Goal: Task Accomplishment & Management: Complete application form

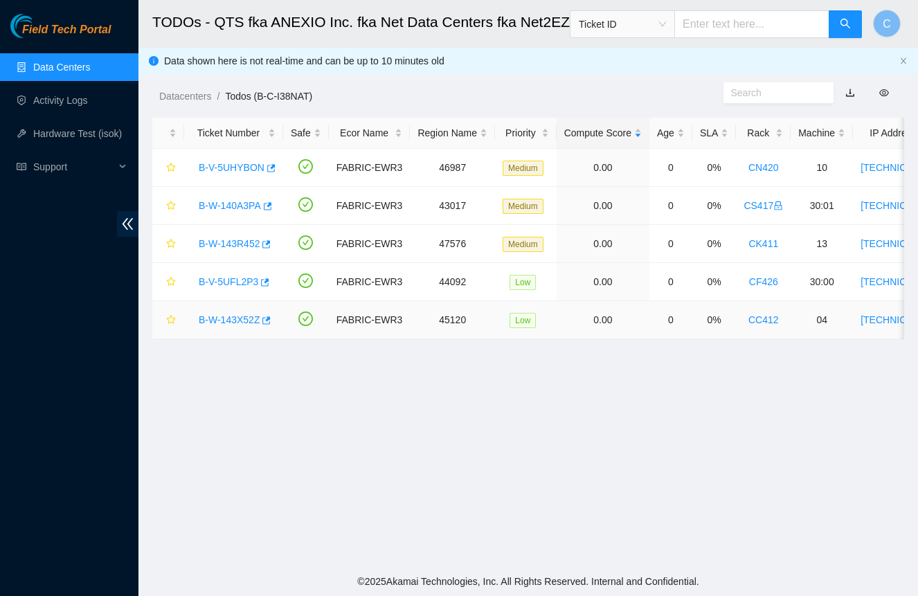
click at [248, 319] on link "B-W-143X52Z" at bounding box center [229, 319] width 61 height 11
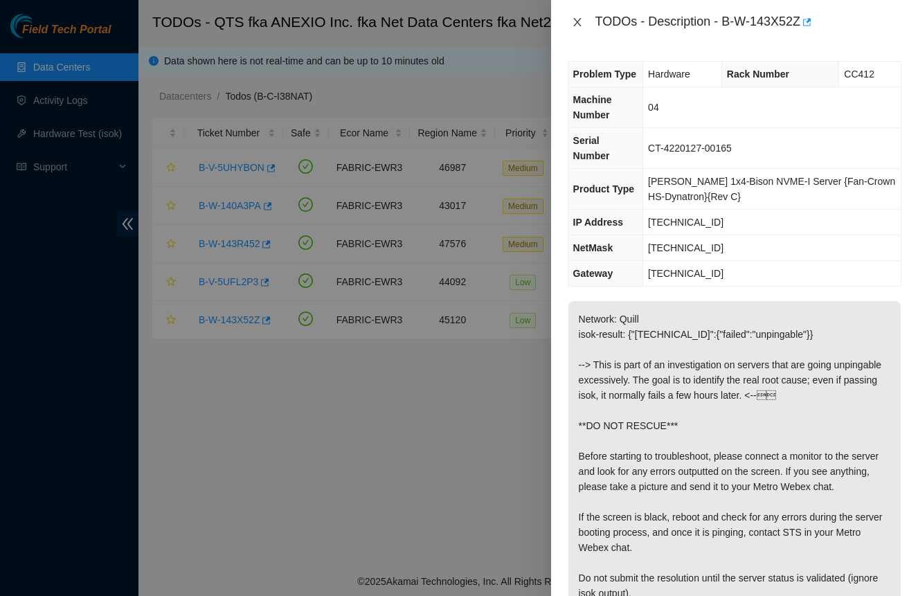
click at [578, 28] on button "Close" at bounding box center [577, 22] width 19 height 13
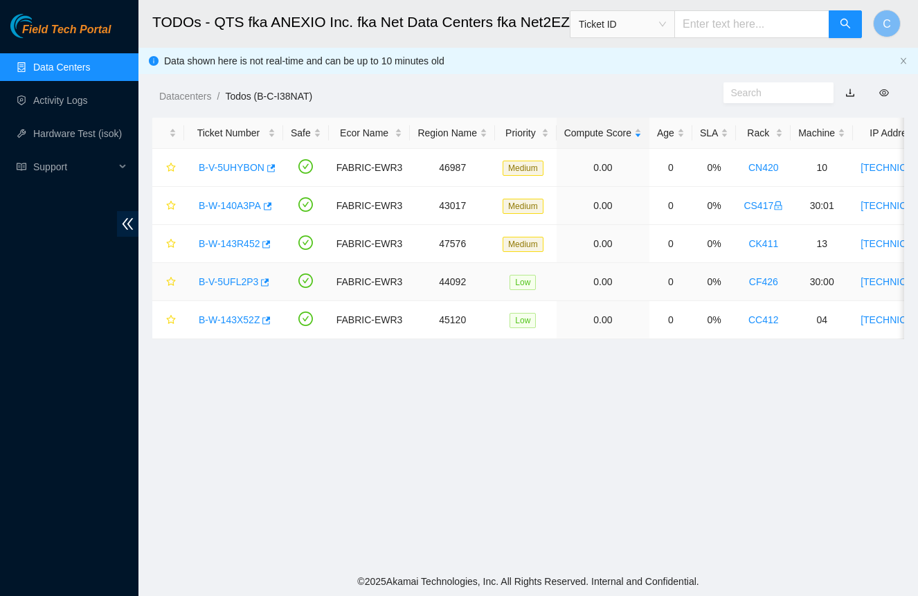
click at [232, 287] on link "B-V-5UFL2P3" at bounding box center [229, 281] width 60 height 11
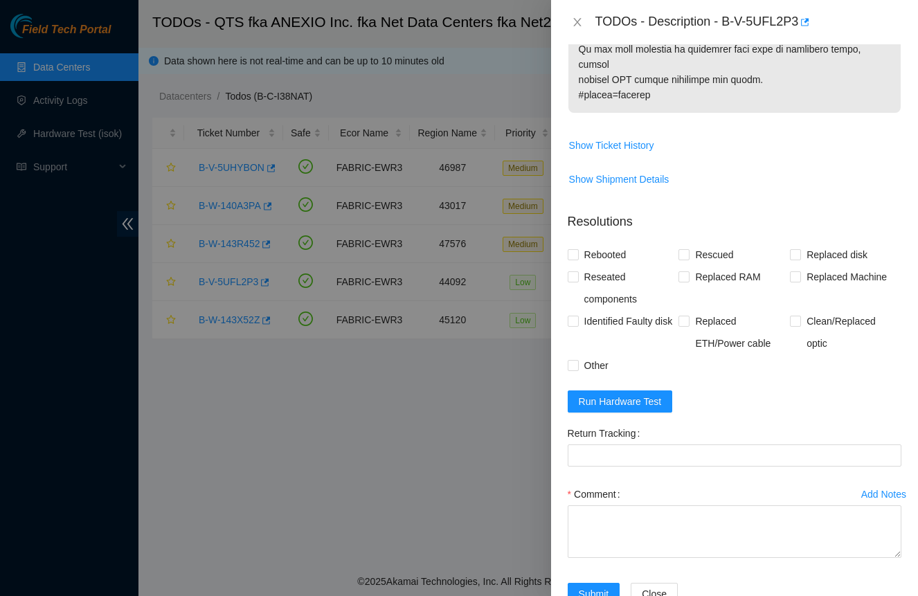
scroll to position [934, 0]
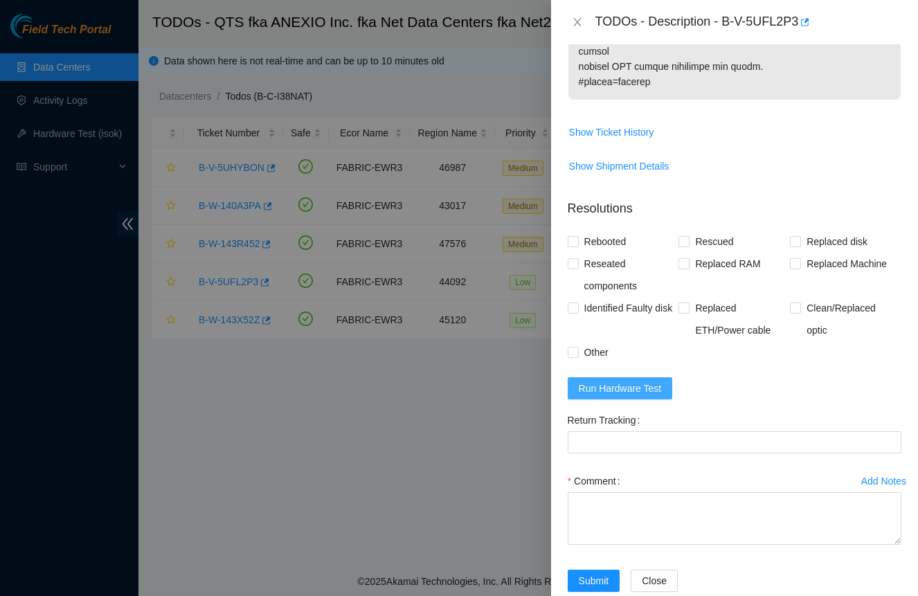
click at [648, 381] on span "Run Hardware Test" at bounding box center [620, 388] width 83 height 15
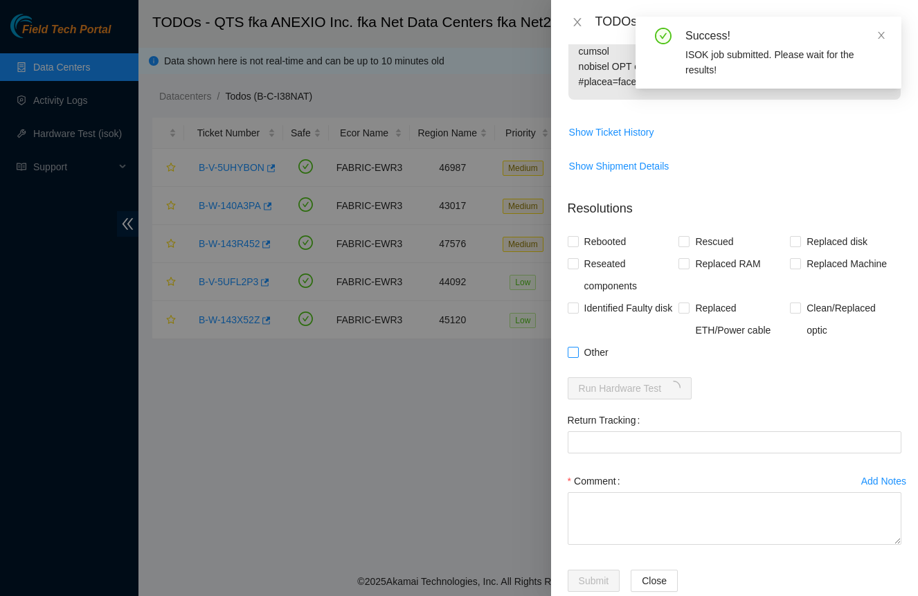
click at [591, 341] on span "Other" at bounding box center [596, 352] width 35 height 22
click at [578, 347] on input "Other" at bounding box center [573, 352] width 10 height 10
checkbox input "true"
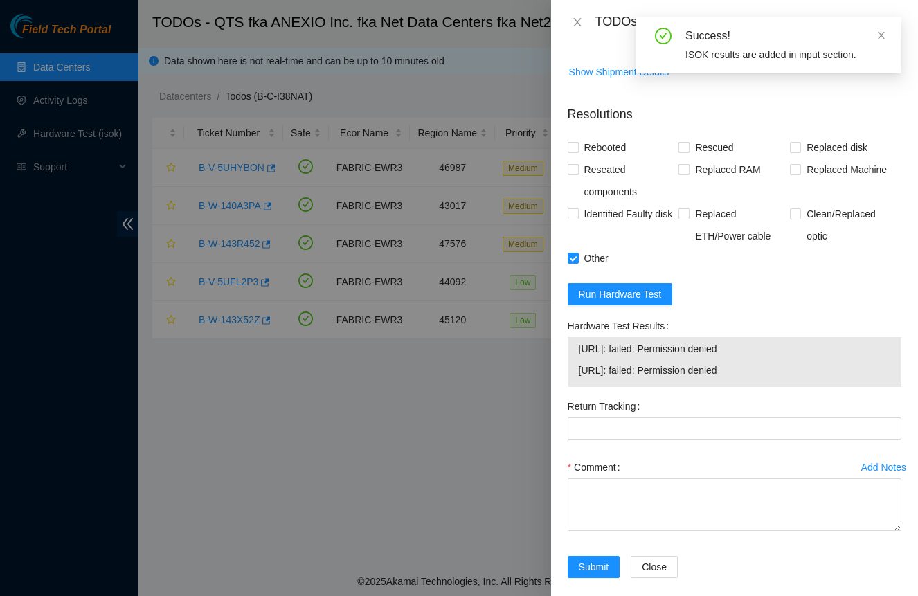
scroll to position [1026, 0]
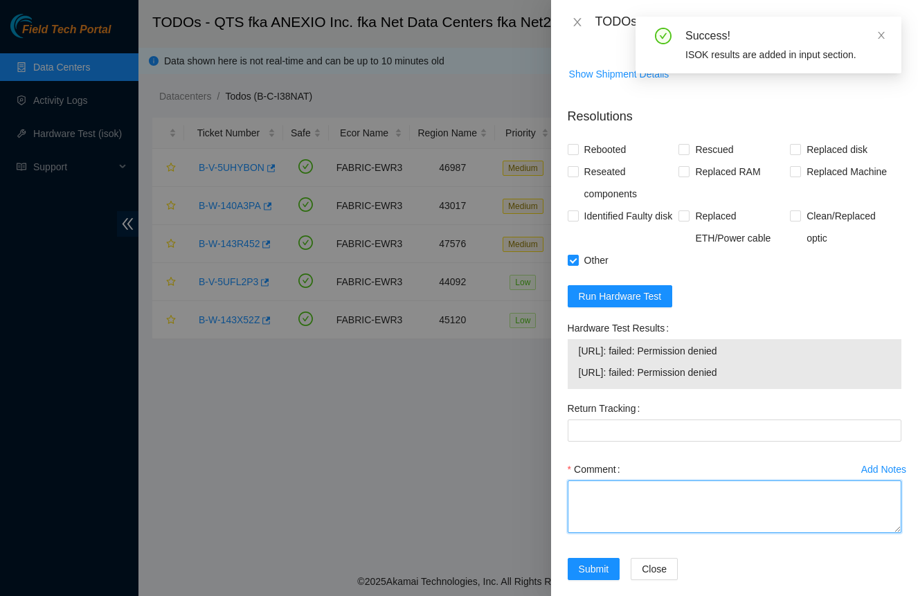
click at [684, 492] on textarea "Comment" at bounding box center [735, 507] width 334 height 53
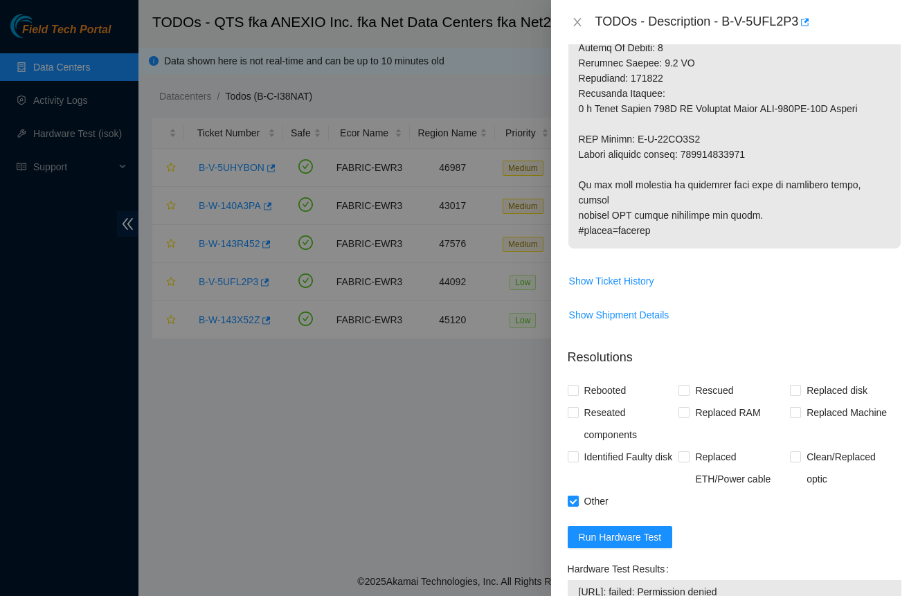
scroll to position [783, 0]
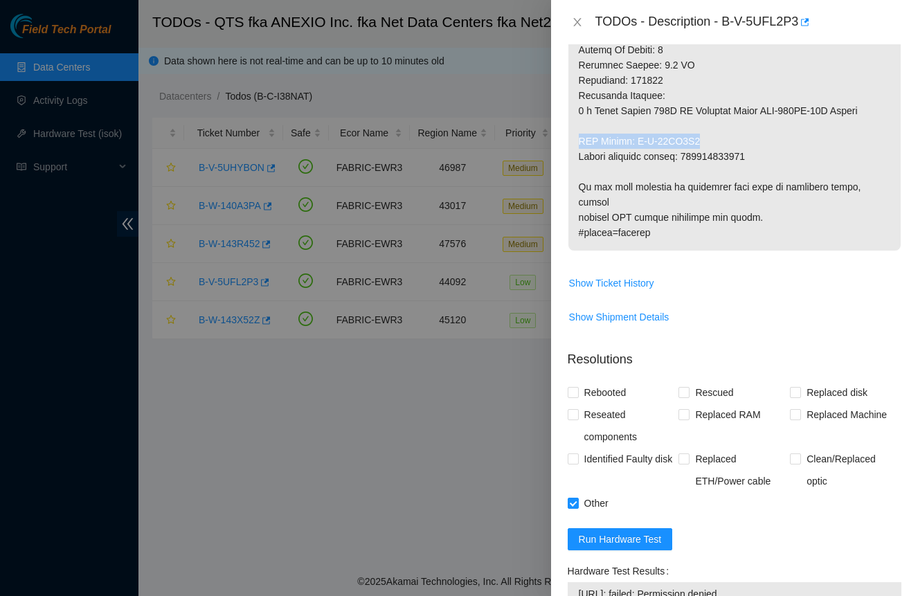
drag, startPoint x: 580, startPoint y: 142, endPoint x: 704, endPoint y: 141, distance: 124.7
copy p "RMA Return: B-W-13SG6Y6"
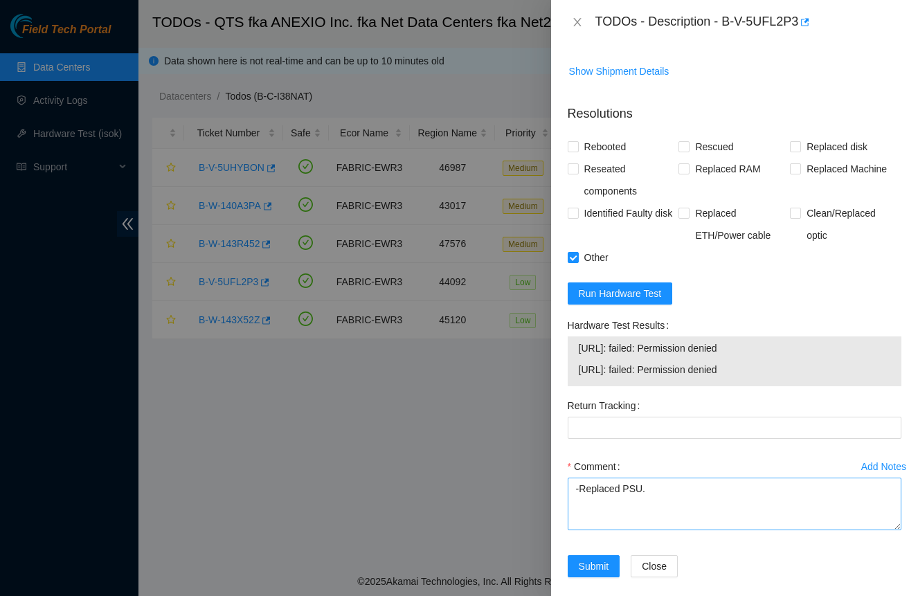
scroll to position [1028, 0]
click at [753, 479] on textarea "-Replaced PSU." at bounding box center [735, 505] width 334 height 53
paste textarea "RMA Return: B-W-13SG6Y6"
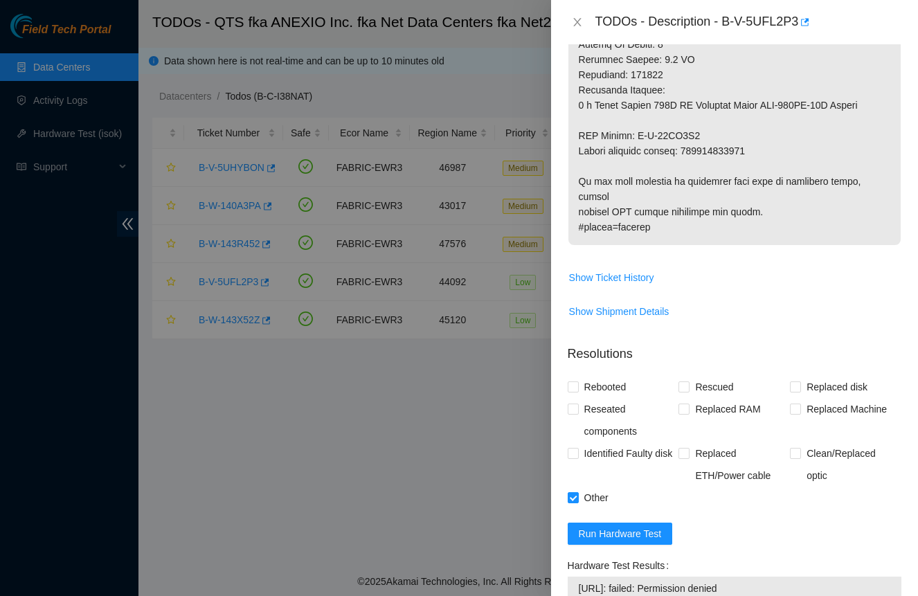
scroll to position [771, 0]
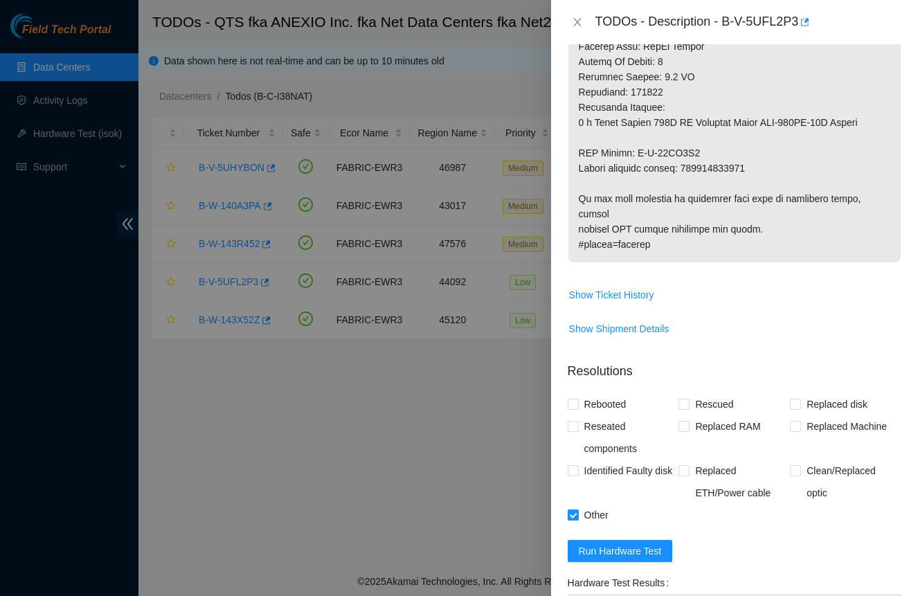
type textarea "-Replaced PSU. RMA Return: B-W-13SG6Y6"
copy p "463470045498"
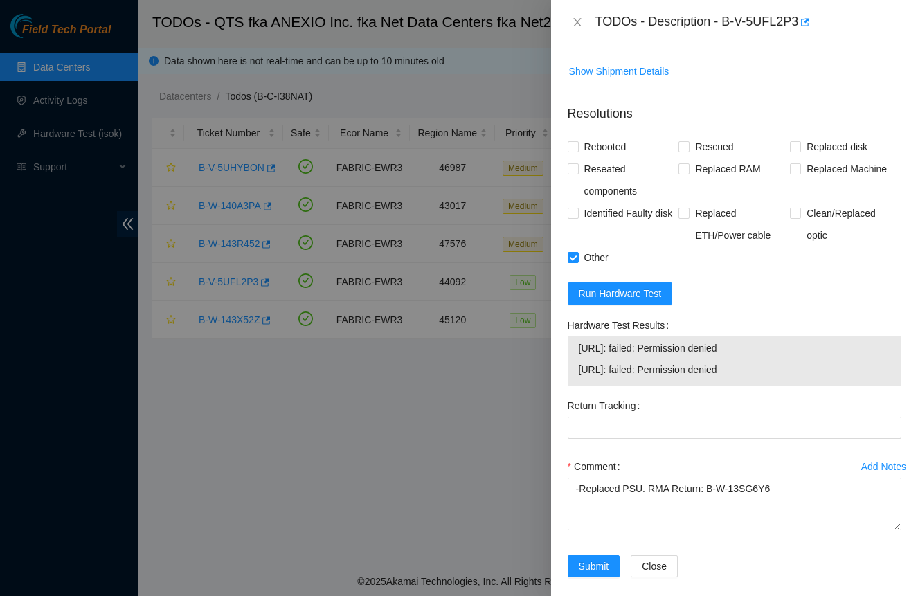
scroll to position [1028, 0]
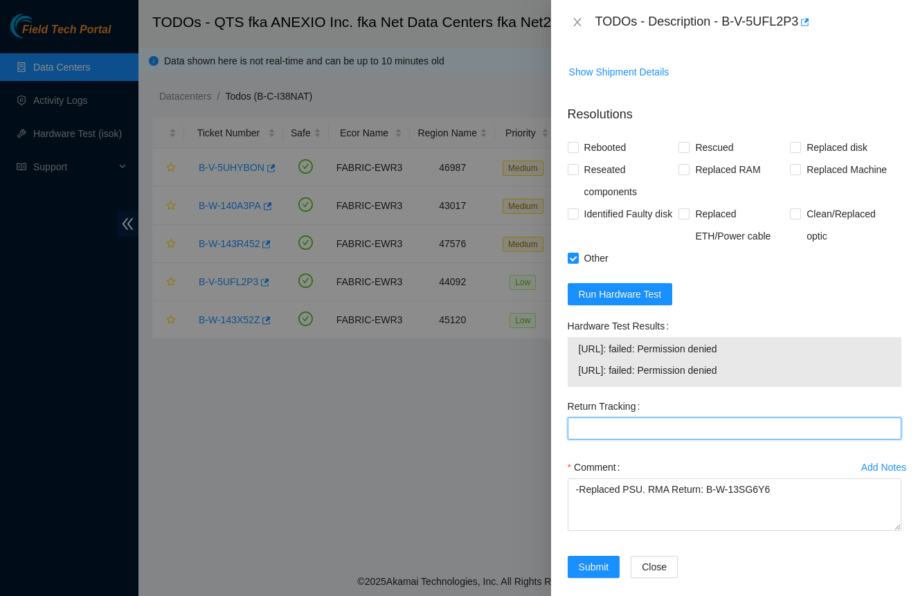
click at [667, 422] on Tracking "Return Tracking" at bounding box center [735, 429] width 334 height 22
paste Tracking "463470045498"
type Tracking "463470045498"
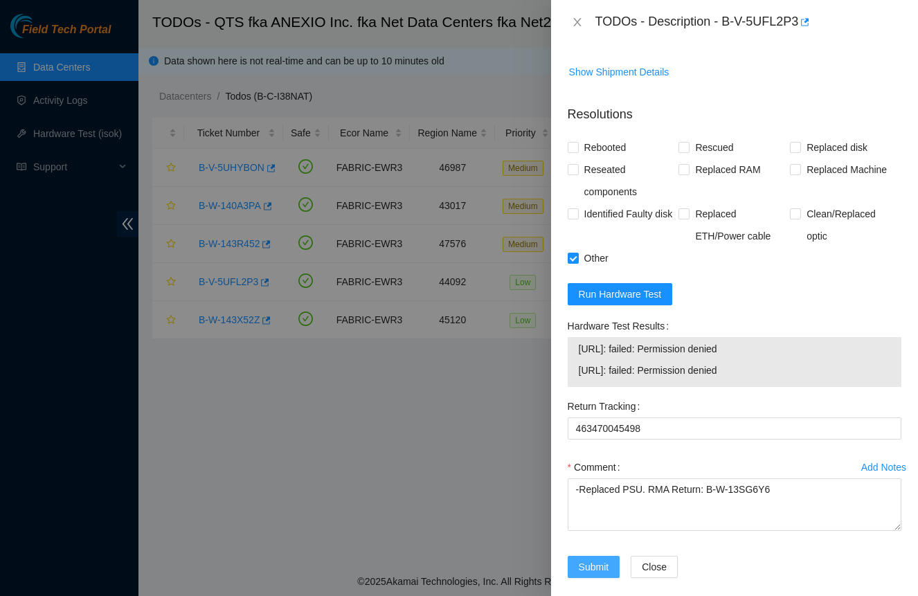
click at [600, 560] on span "Submit" at bounding box center [594, 567] width 30 height 15
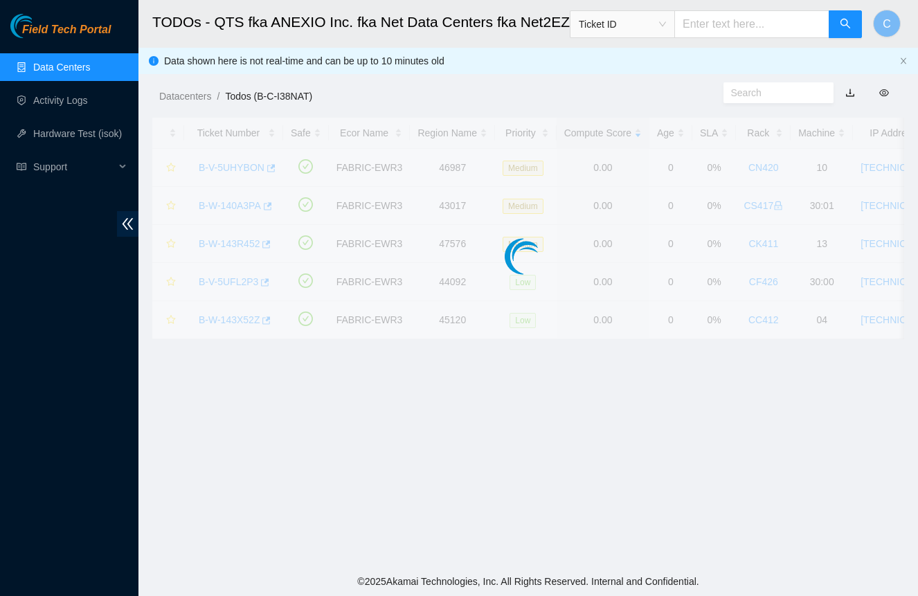
scroll to position [177, 0]
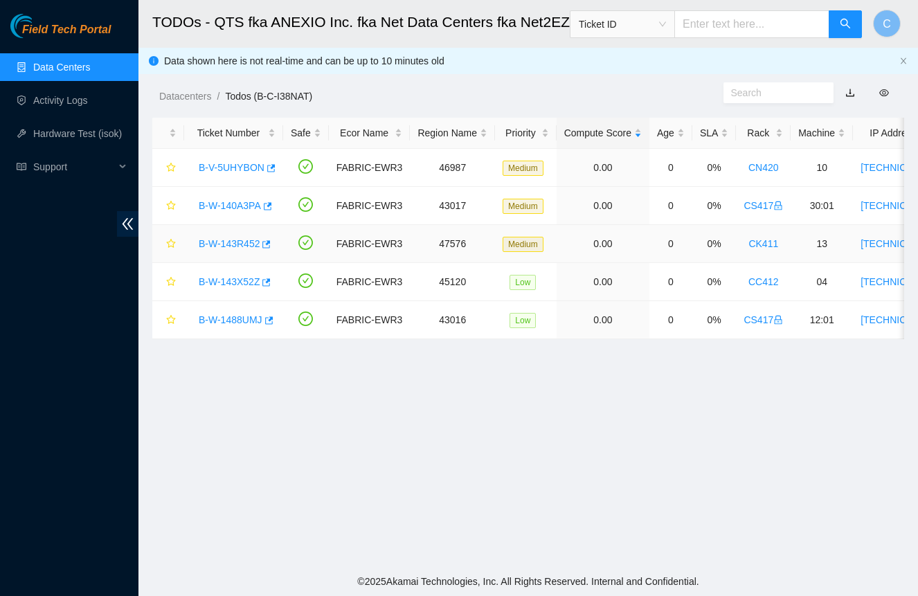
click at [226, 244] on link "B-W-143R452" at bounding box center [229, 243] width 61 height 11
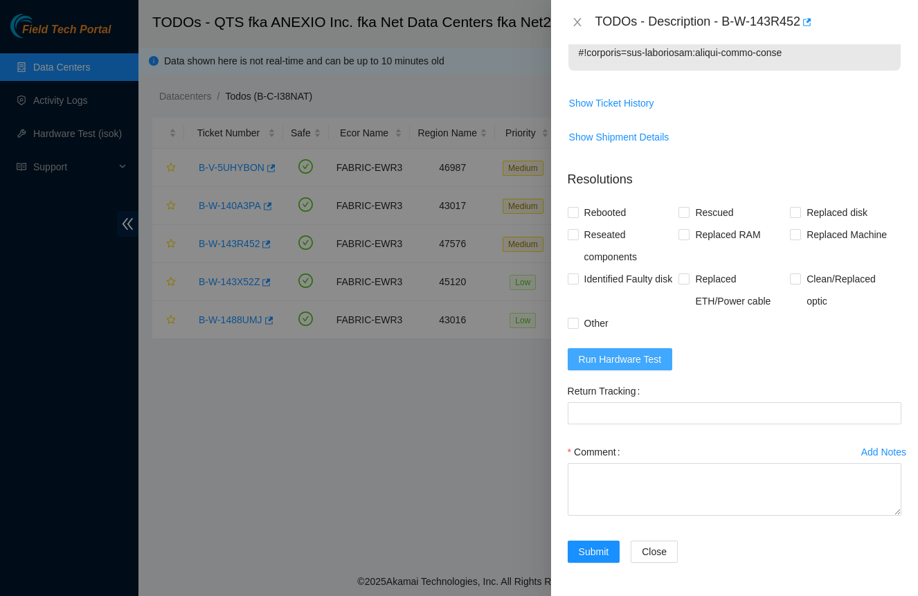
scroll to position [627, 0]
click at [654, 353] on span "Run Hardware Test" at bounding box center [620, 359] width 83 height 15
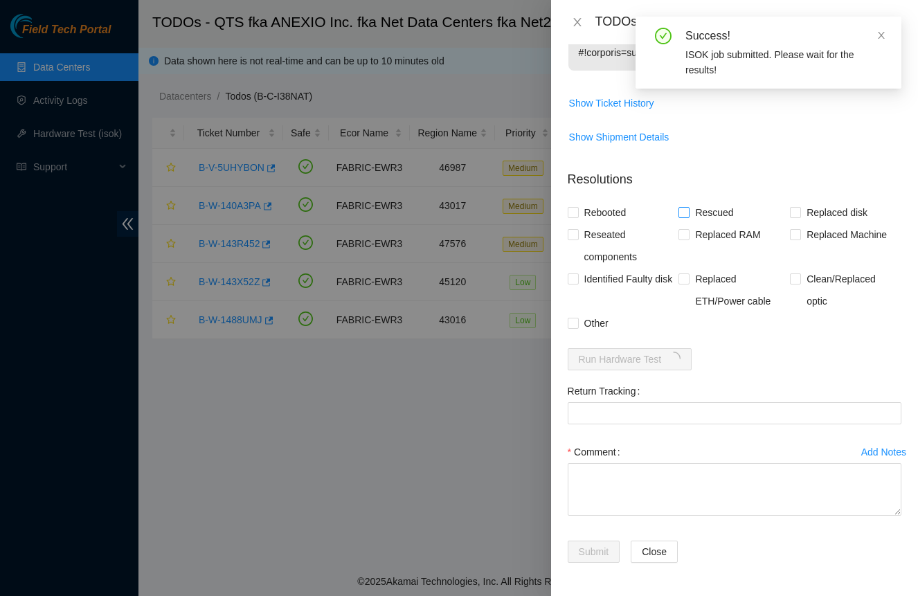
click at [722, 213] on span "Rescued" at bounding box center [714, 213] width 49 height 22
click at [688, 213] on input "Rescued" at bounding box center [684, 212] width 10 height 10
checkbox input "true"
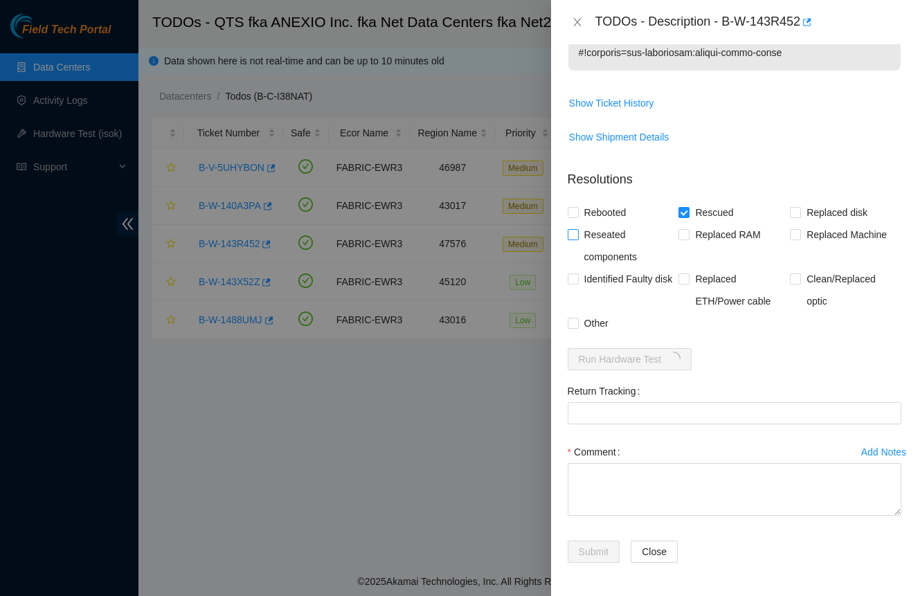
click at [614, 229] on span "Reseated components" at bounding box center [629, 246] width 100 height 44
click at [578, 229] on input "Reseated components" at bounding box center [573, 234] width 10 height 10
checkbox input "true"
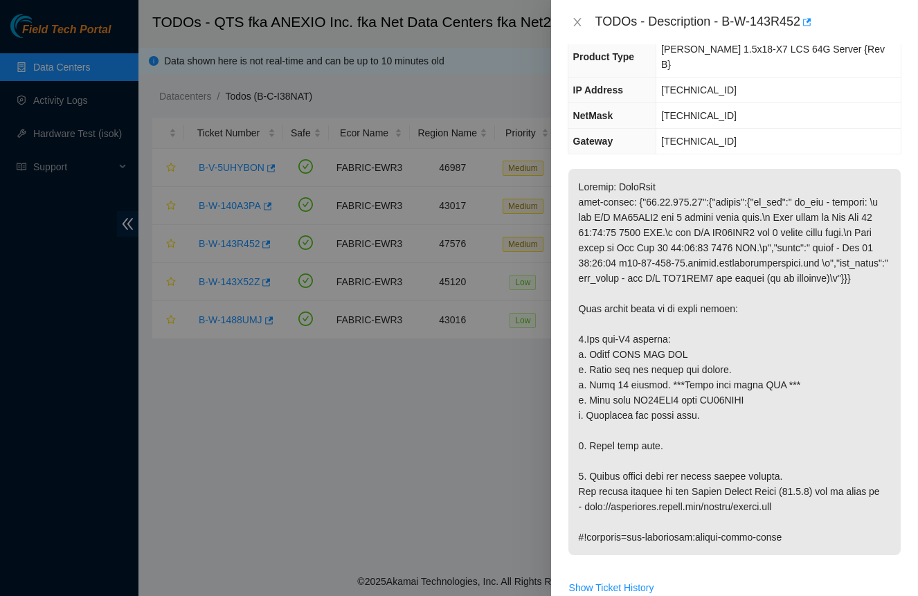
scroll to position [141, 0]
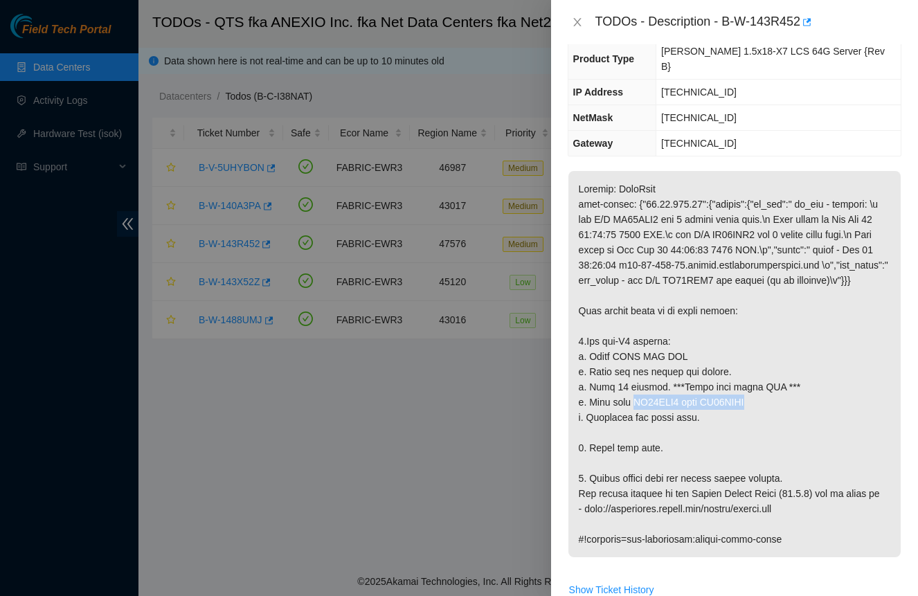
drag, startPoint x: 641, startPoint y: 386, endPoint x: 772, endPoint y: 383, distance: 130.2
click at [772, 383] on p at bounding box center [735, 364] width 332 height 386
copy p "WS20DWE8 with WS20DWEH"
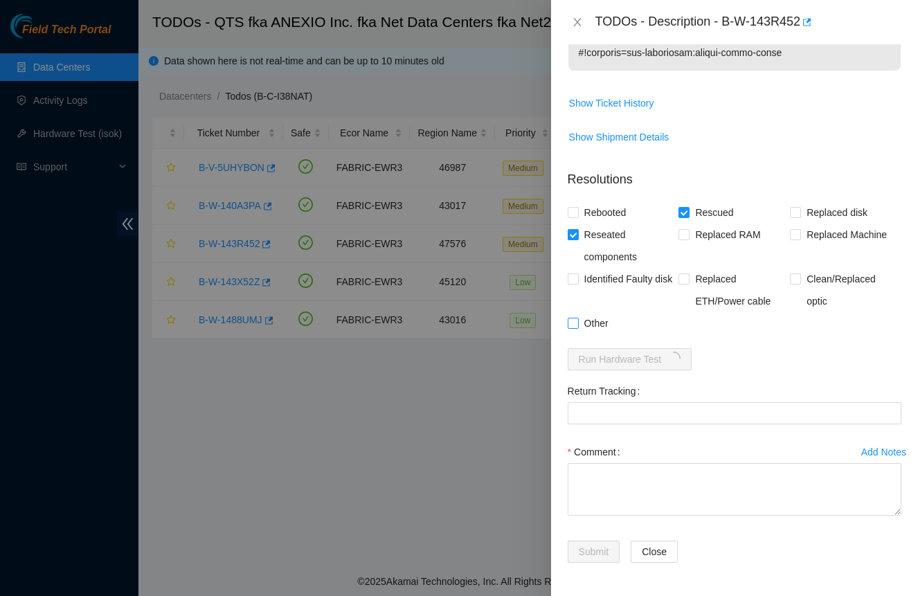
scroll to position [627, 0]
click at [629, 502] on textarea "Comment" at bounding box center [735, 489] width 334 height 53
paste textarea "WS20DWE8 with WS20DWEH"
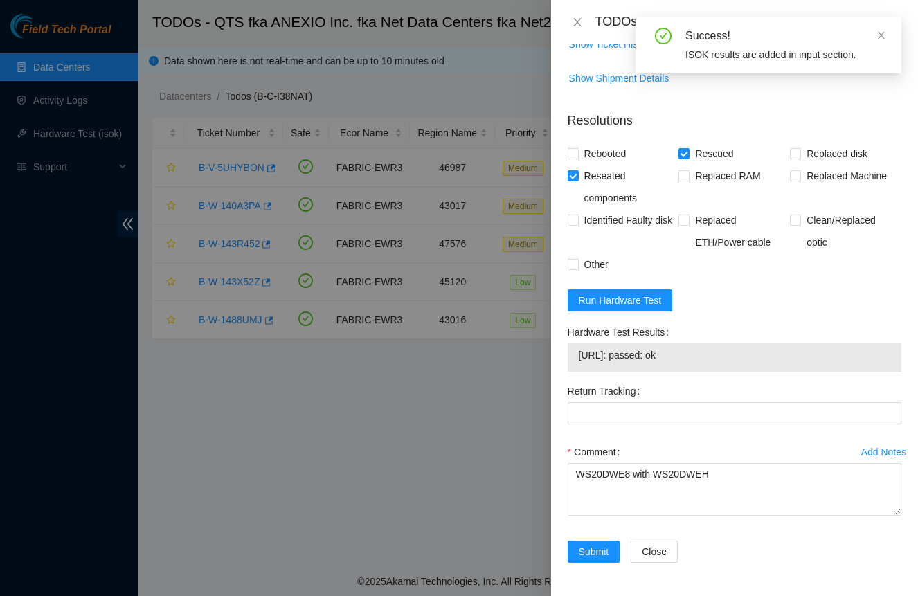
scroll to position [686, 0]
click at [580, 472] on textarea "WS20DWE8 with WS20DWEH" at bounding box center [735, 489] width 334 height 53
paste textarea "-Safely powered down. -Shuffled all disks. -Rescued and rebooted. -Configured a…"
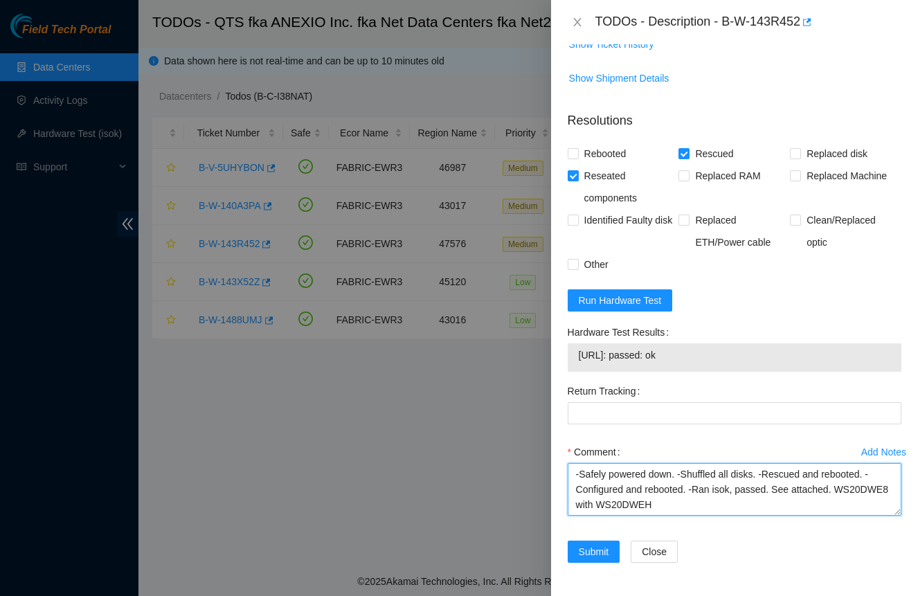
click at [711, 472] on textarea "-Safely powered down. -Shuffled all disks. -Rescued and rebooted. -Configured a…" at bounding box center [735, 489] width 334 height 53
click at [692, 502] on textarea "-Safely powered down. -Swapped disks. -Rescued and rebooted. -Configured and re…" at bounding box center [735, 489] width 334 height 53
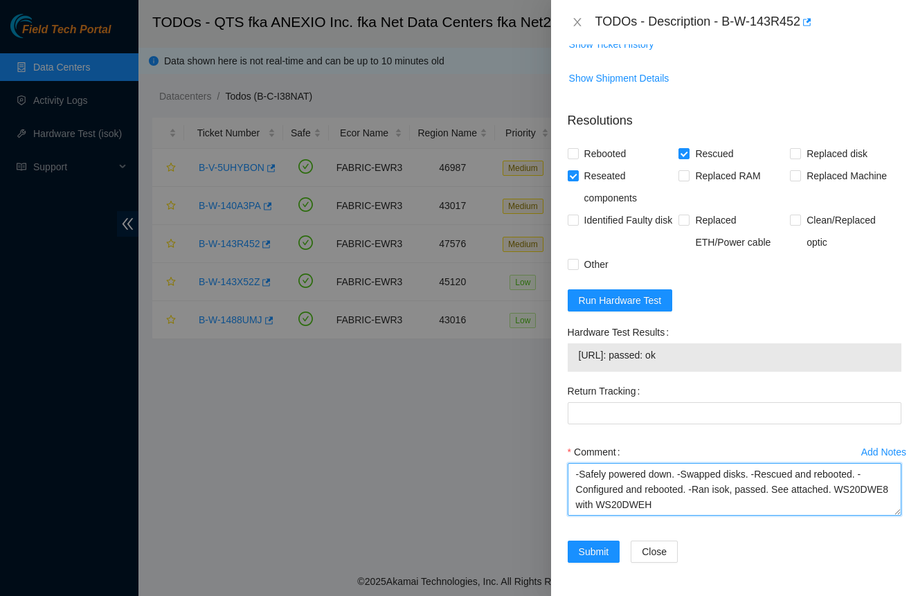
click at [752, 476] on textarea "-Safely powered down. -Swapped disks. -Rescued and rebooted. -Configured and re…" at bounding box center [735, 489] width 334 height 53
drag, startPoint x: 578, startPoint y: 504, endPoint x: 721, endPoint y: 513, distance: 143.6
click at [721, 513] on textarea "-Safely powered down. -Swapped disk. -Rescued and rebooted. -Configured and reb…" at bounding box center [735, 489] width 334 height 53
click at [748, 475] on textarea "-Safely powered down. -Swapped disk. -Rescued and rebooted. -Configured and reb…" at bounding box center [735, 489] width 334 height 53
paste textarea "WS20DWE8 with WS20DWEH"
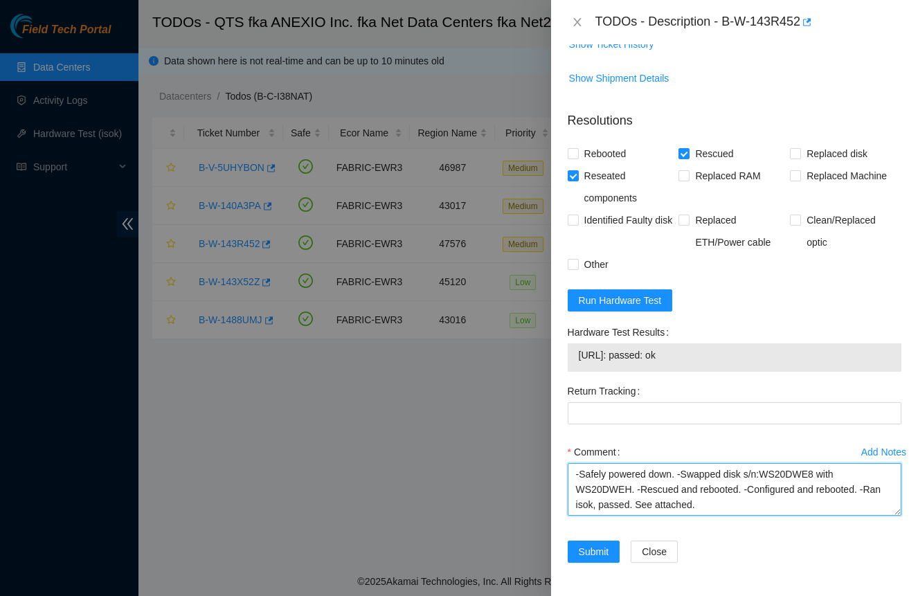
click at [576, 490] on textarea "-Safely powered down. -Swapped disk s/n:WS20DWE8 with WS20DWEH. -Rescued and re…" at bounding box center [735, 489] width 334 height 53
click at [756, 510] on textarea "-Safely powered down. -Swapped disk s/n:WS20DWE8 with s/n:WS20DWEH. -Rescued an…" at bounding box center [735, 489] width 334 height 53
type textarea "-Safely powered down. -Swapped disk s/n:WS20DWE8 with s/n:WS20DWEH. -Rescued an…"
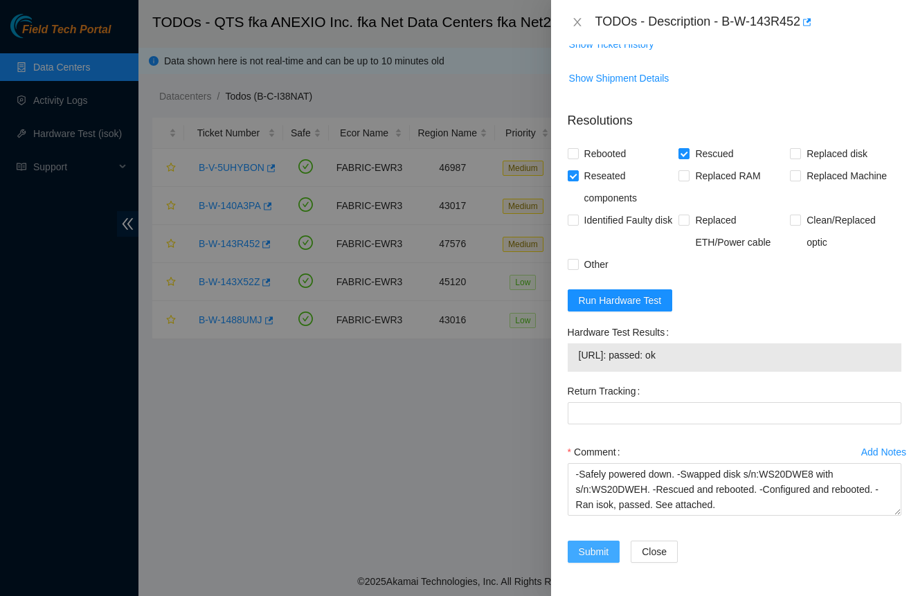
click at [597, 555] on span "Submit" at bounding box center [594, 551] width 30 height 15
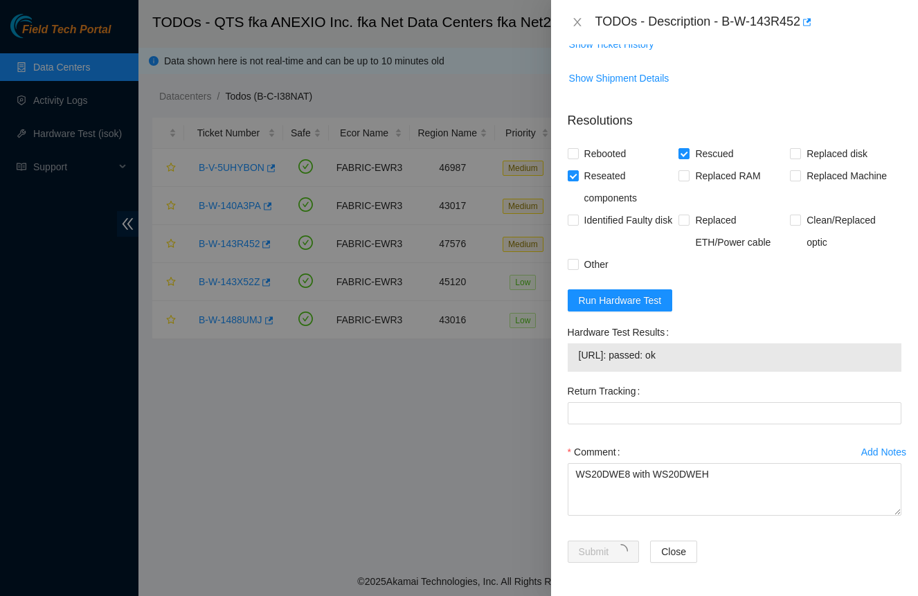
scroll to position [177, 0]
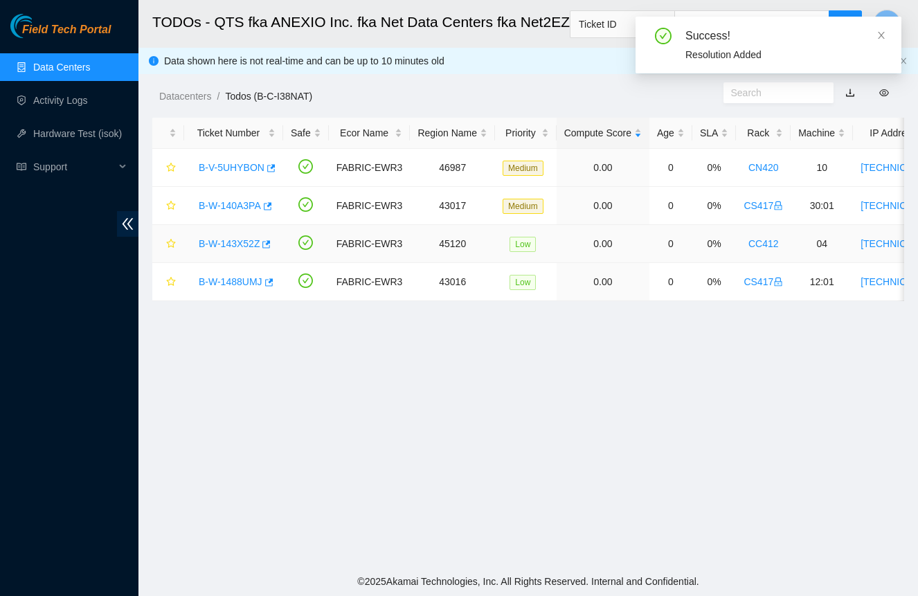
click at [247, 242] on link "B-W-143X52Z" at bounding box center [229, 243] width 61 height 11
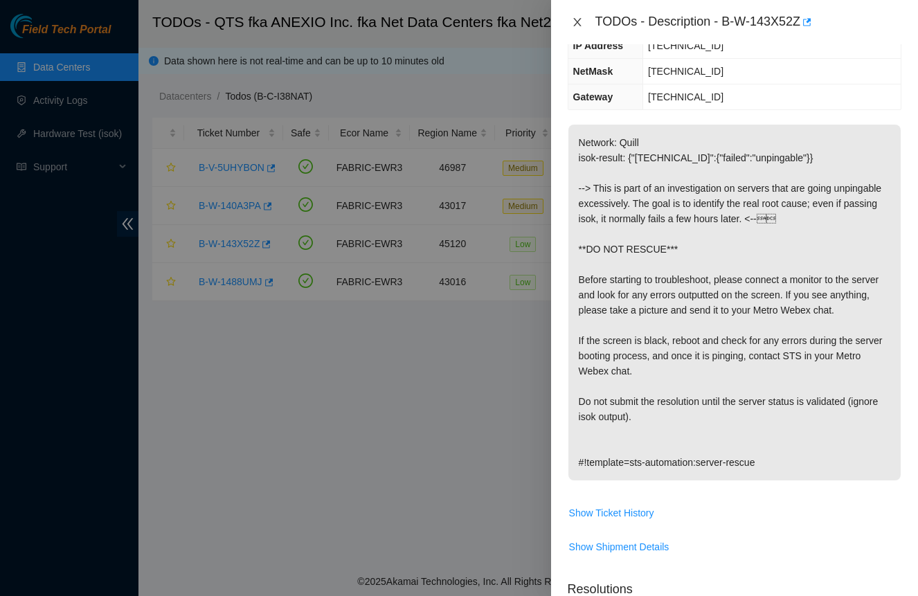
click at [578, 24] on icon "close" at bounding box center [577, 22] width 11 height 11
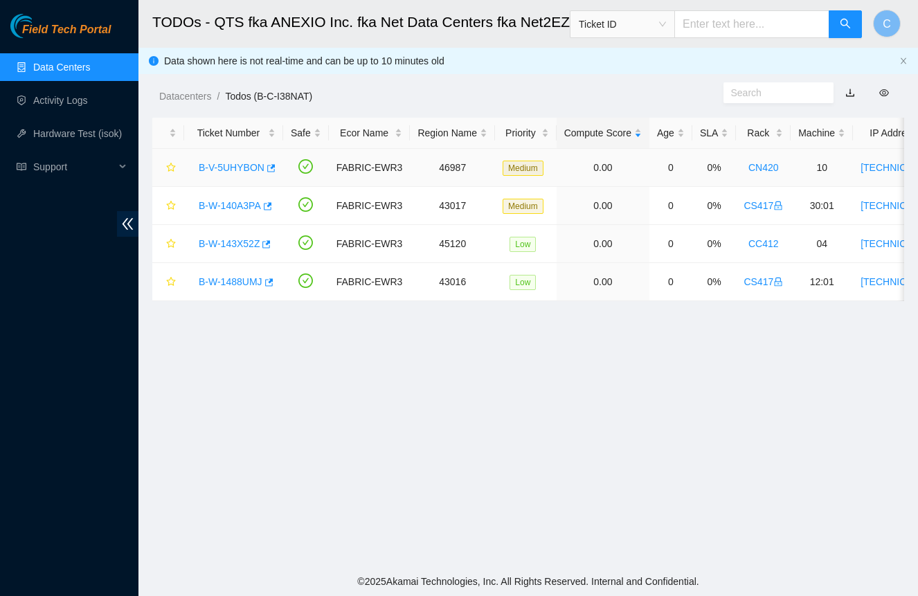
click at [253, 172] on link "B-V-5UHYBON" at bounding box center [232, 167] width 66 height 11
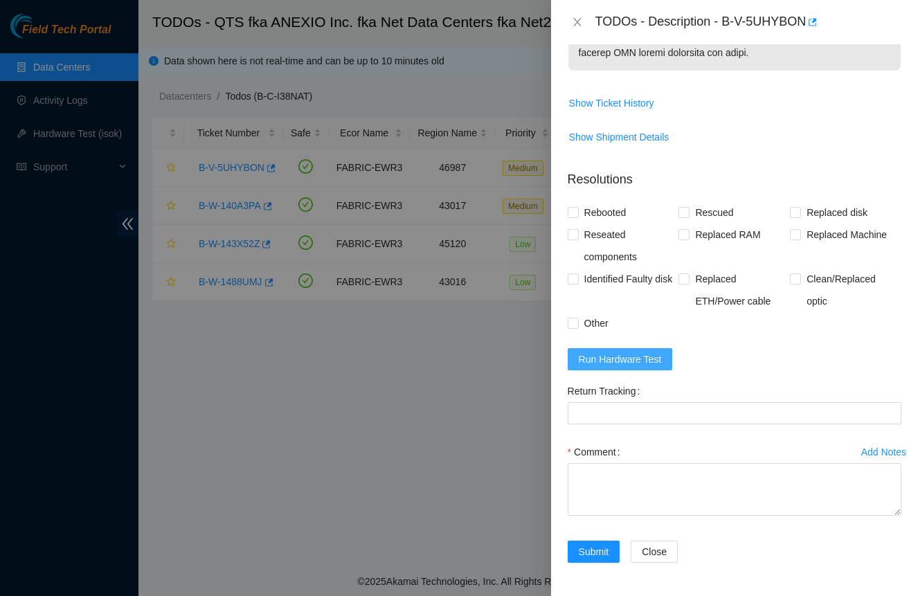
scroll to position [1039, 0]
click at [655, 362] on span "Run Hardware Test" at bounding box center [620, 359] width 83 height 15
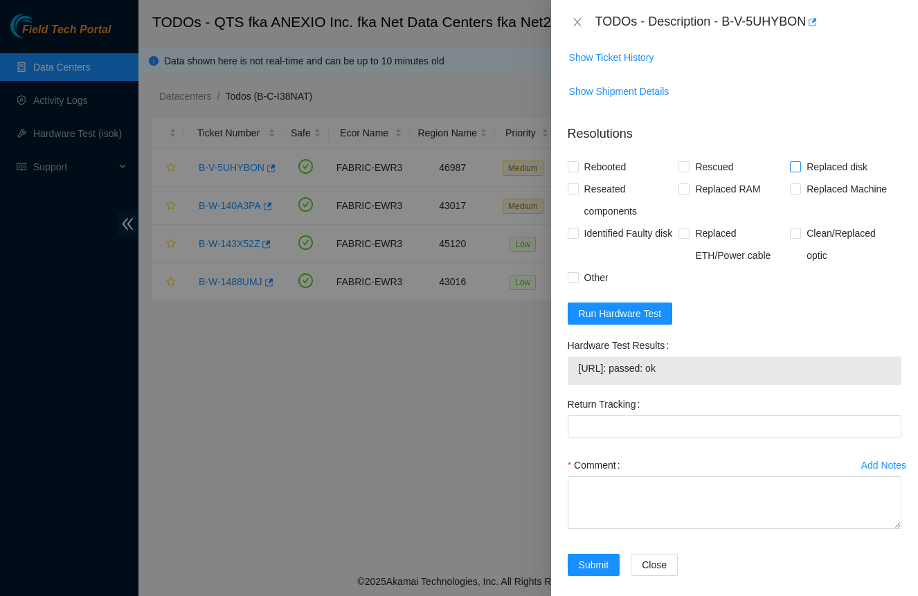
click at [844, 178] on span "Replaced disk" at bounding box center [837, 167] width 72 height 22
click at [800, 171] on input "Replaced disk" at bounding box center [795, 166] width 10 height 10
checkbox input "true"
click at [714, 178] on span "Rescued" at bounding box center [714, 167] width 49 height 22
click at [688, 171] on input "Rescued" at bounding box center [684, 166] width 10 height 10
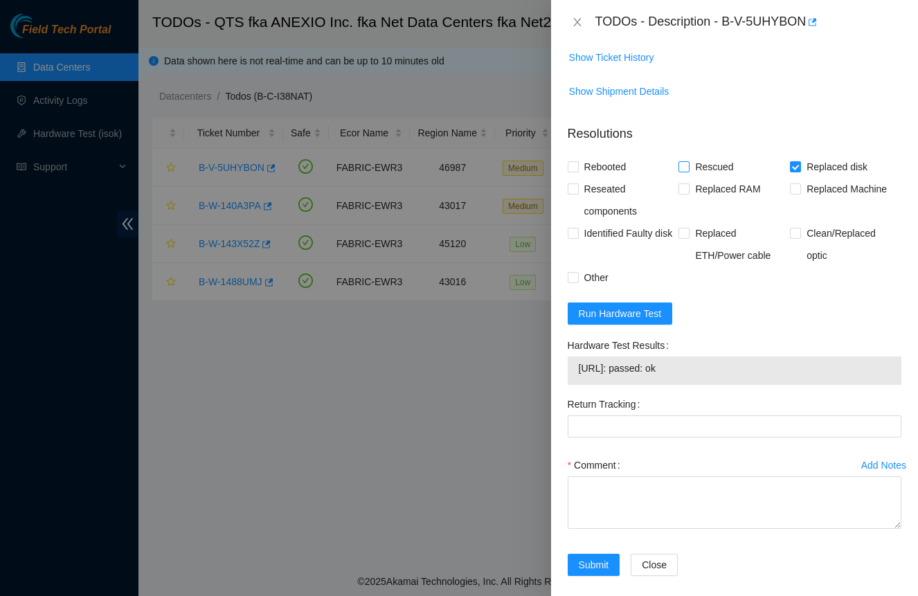
checkbox input "true"
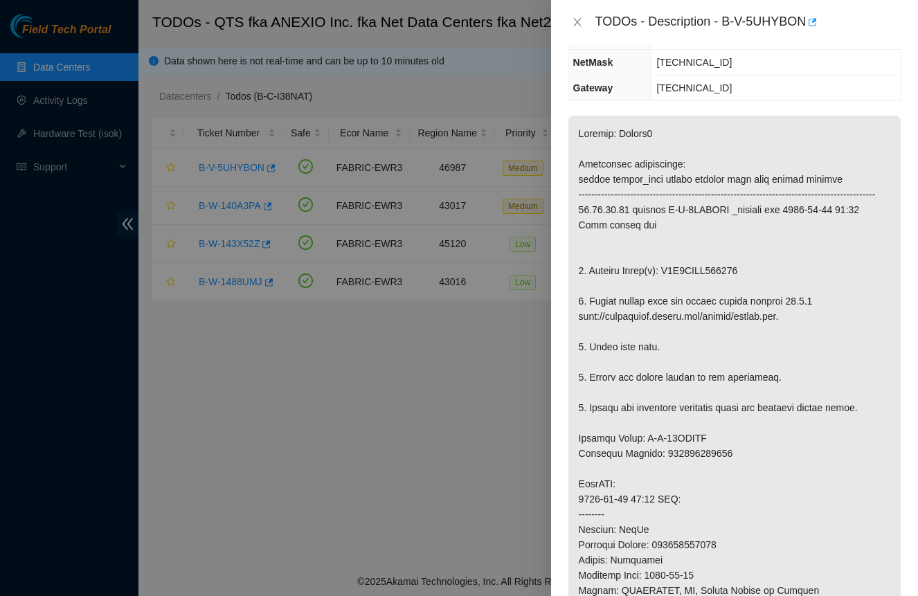
scroll to position [189, 0]
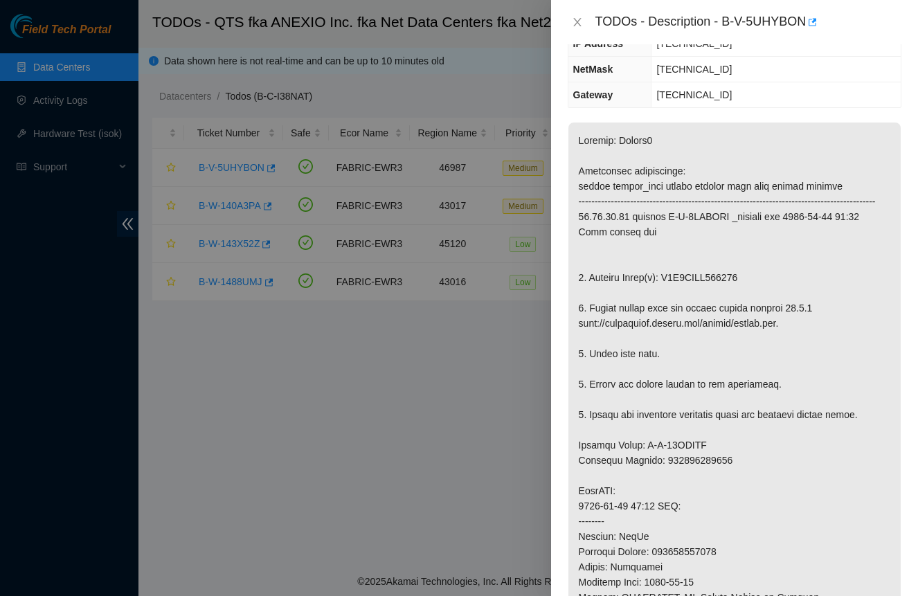
click at [730, 265] on p at bounding box center [735, 499] width 332 height 752
copy p "S1G0NYAG108353"
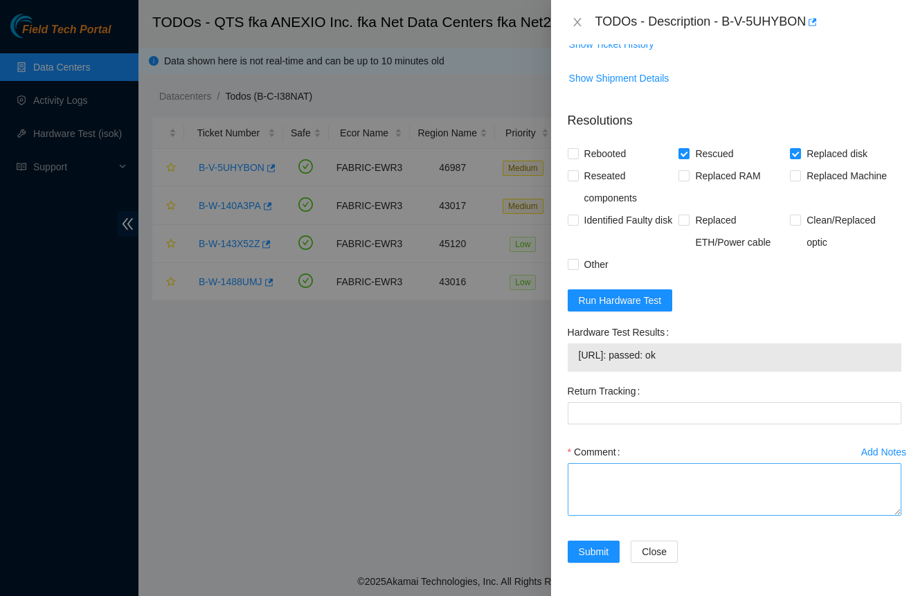
scroll to position [1098, 0]
click at [636, 490] on textarea "Comment" at bounding box center [735, 489] width 334 height 53
paste textarea "-Safely powered down machine. -Removed tray containing disk s/n: S45PNC0R689476…"
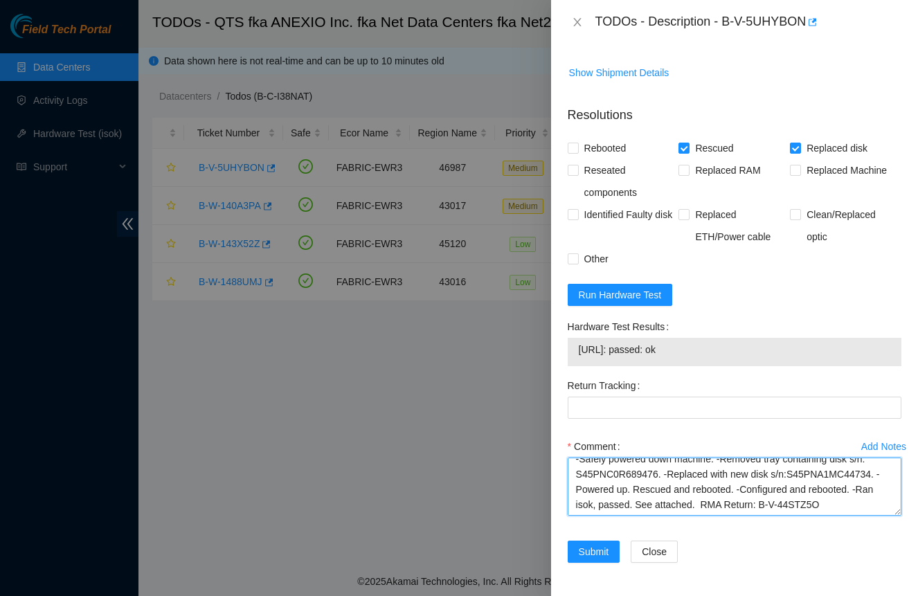
scroll to position [0, 0]
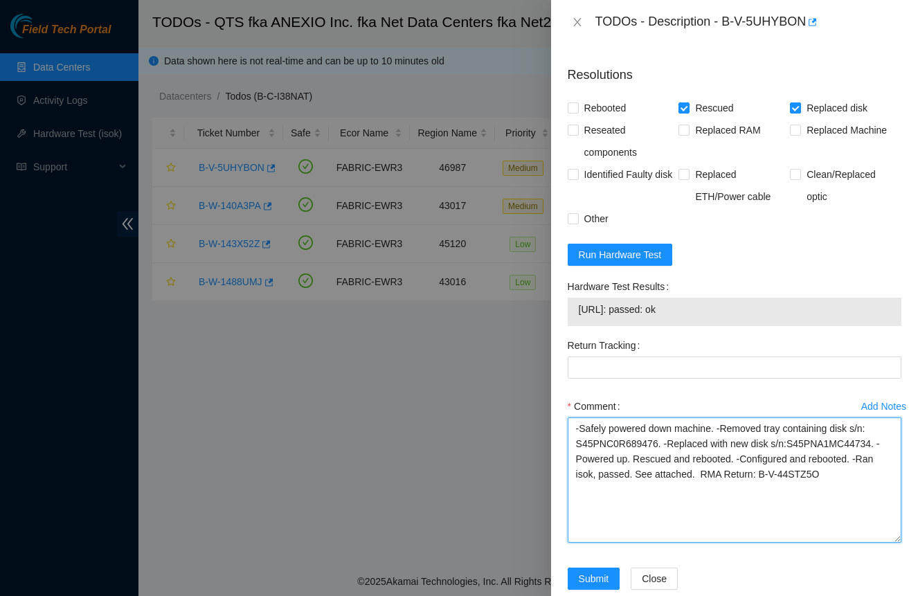
click at [863, 543] on textarea "-Safely powered down machine. -Removed tray containing disk s/n: S45PNC0R689476…" at bounding box center [735, 480] width 334 height 125
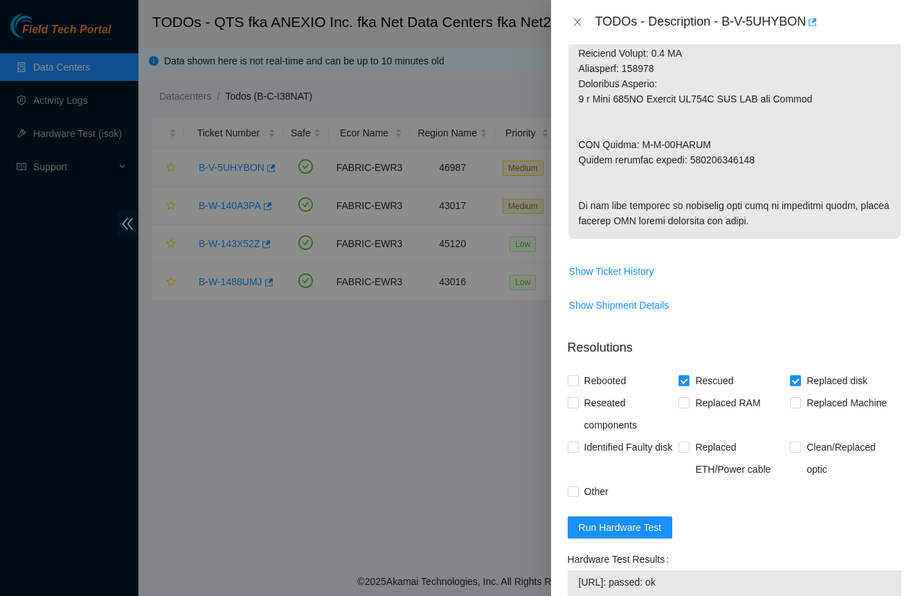
scroll to position [808, 0]
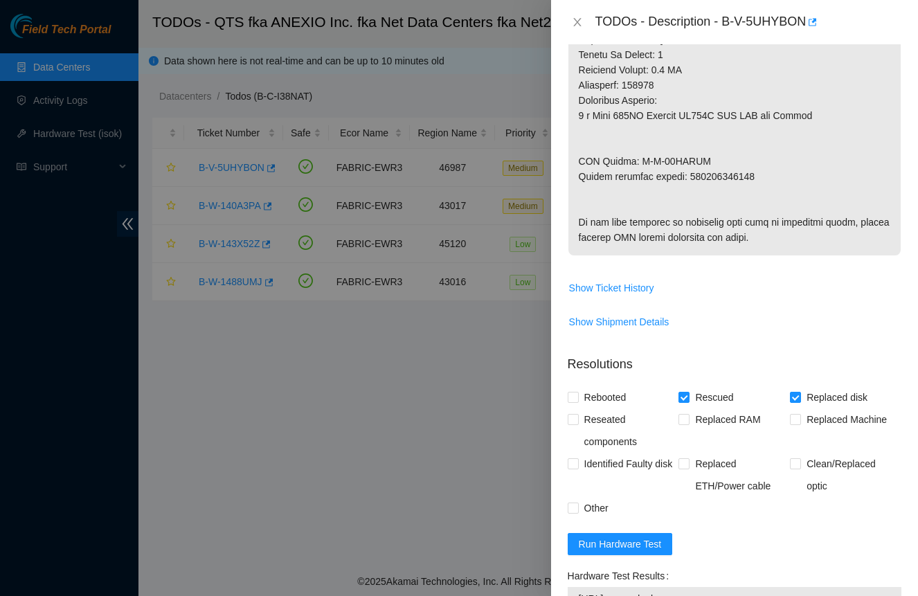
type textarea "-Safely powered down machine. -Removed tray containing disk s/n: S45PNC0R689476…"
copy p "463470045730"
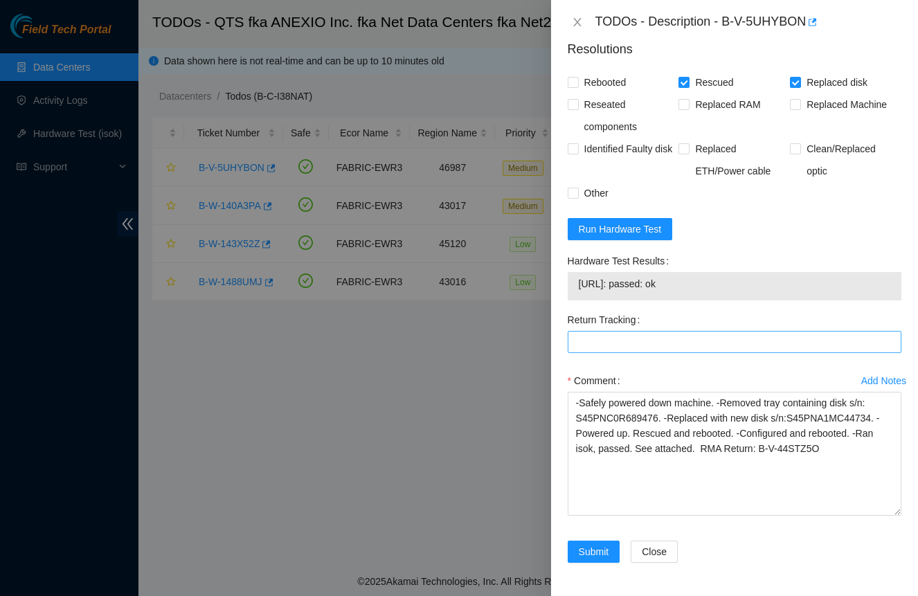
scroll to position [1169, 0]
click at [663, 341] on Tracking "Return Tracking" at bounding box center [735, 342] width 334 height 22
paste Tracking "463470045730"
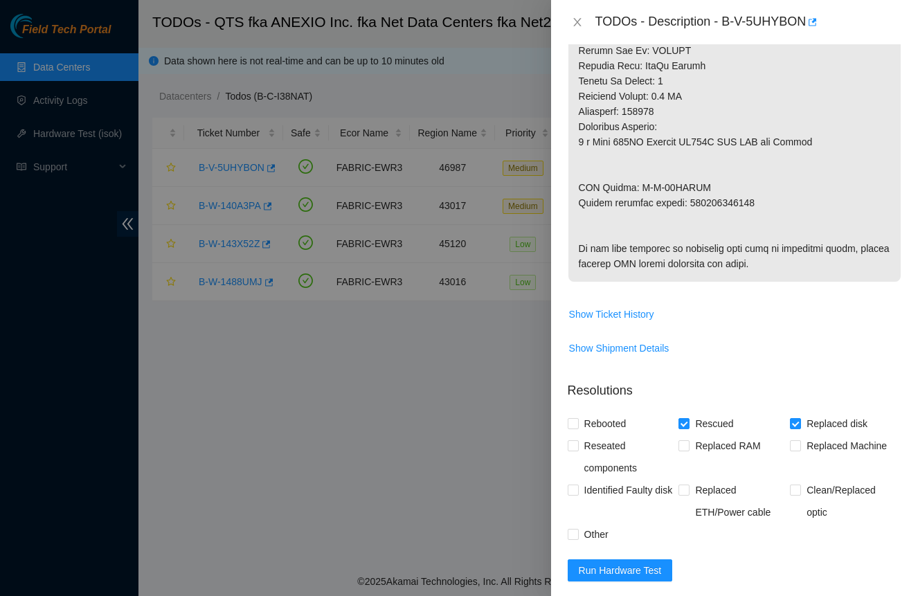
scroll to position [762, 0]
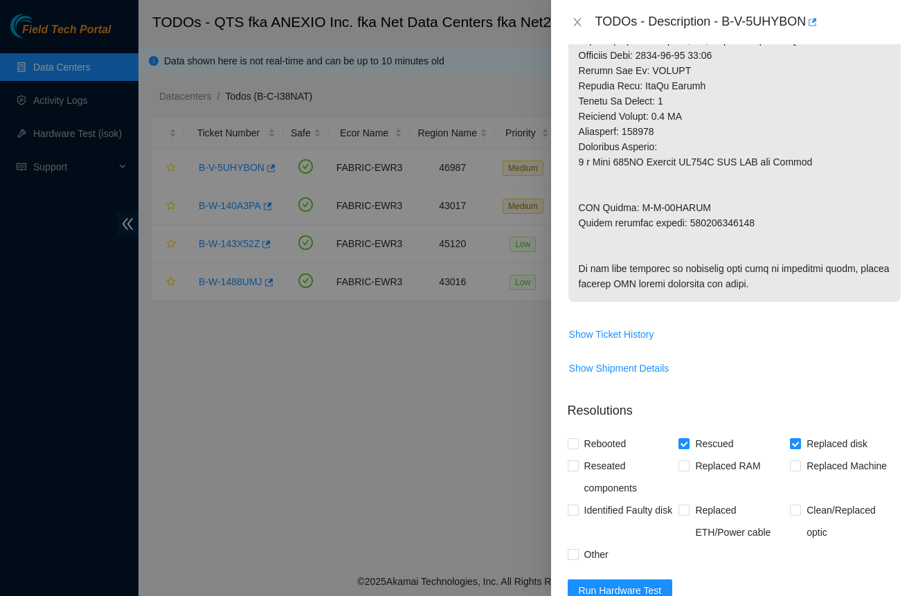
type Tracking "463470045730"
drag, startPoint x: 636, startPoint y: 195, endPoint x: 703, endPoint y: 190, distance: 67.4
drag, startPoint x: 638, startPoint y: 190, endPoint x: 709, endPoint y: 187, distance: 71.4
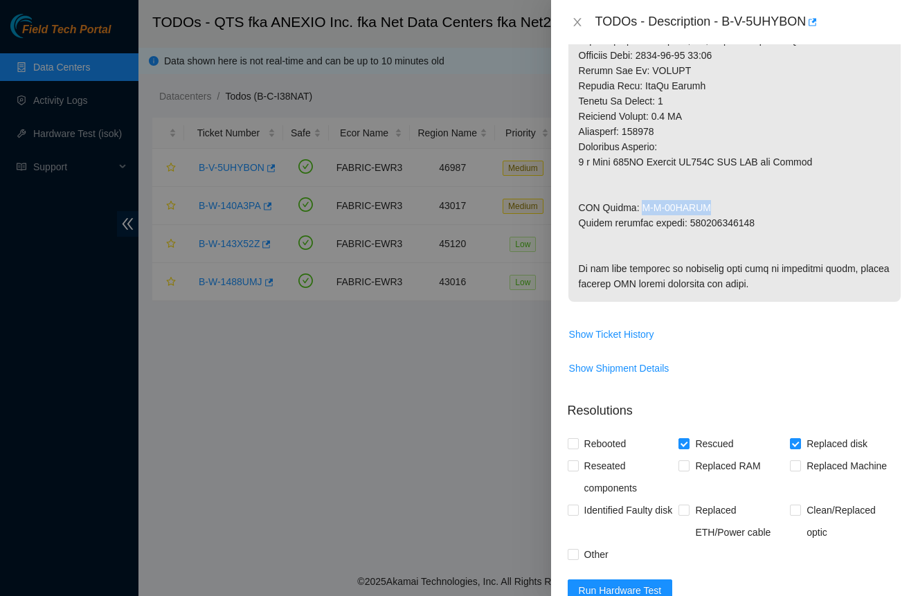
copy p "B-W-13RASGW"
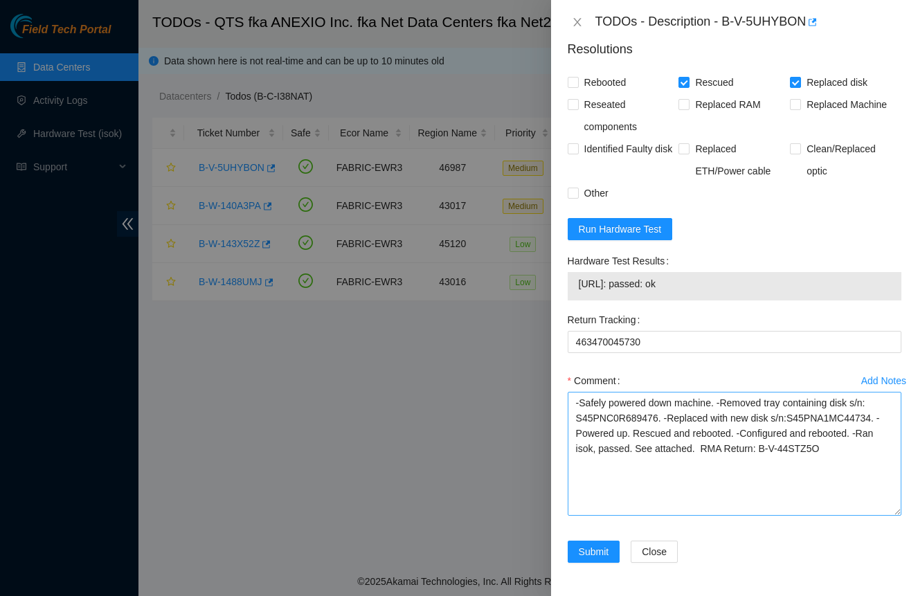
scroll to position [1169, 0]
drag, startPoint x: 764, startPoint y: 449, endPoint x: 764, endPoint y: 472, distance: 22.2
click at [764, 472] on textarea "-Safely powered down machine. -Removed tray containing disk s/n: S45PNC0R689476…" at bounding box center [735, 454] width 334 height 124
paste textarea "W-13RASGW"
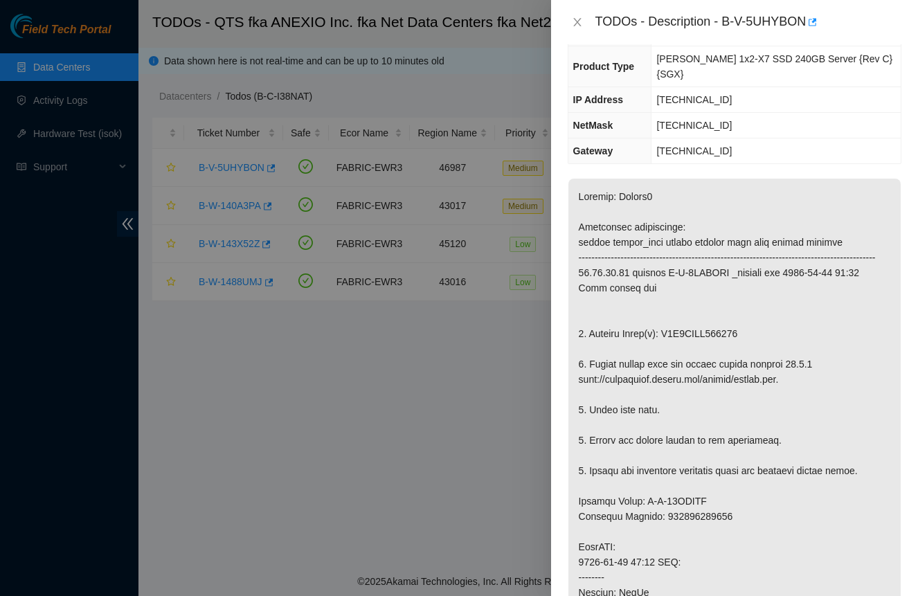
scroll to position [130, 0]
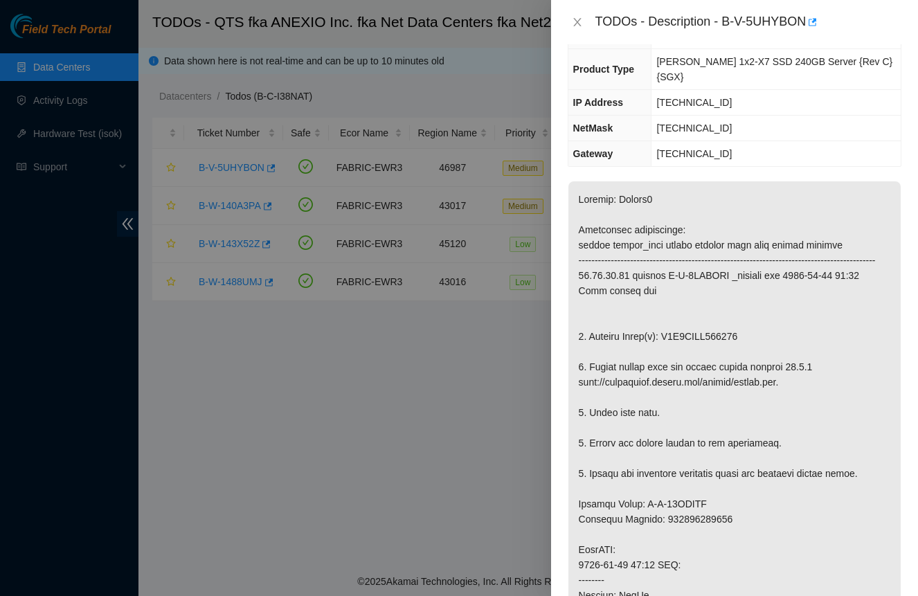
click at [719, 322] on p at bounding box center [735, 557] width 332 height 752
copy p "S1G0NYAG108353"
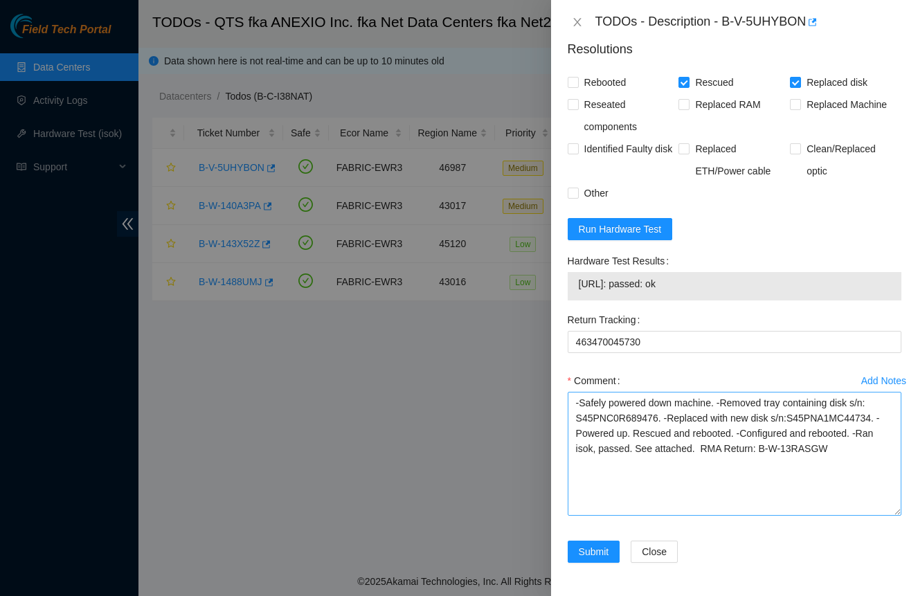
scroll to position [1169, 0]
click at [641, 418] on textarea "-Safely powered down machine. -Removed tray containing disk s/n: S45PNC0R689476…" at bounding box center [735, 454] width 334 height 124
paste textarea "1G0NYAG108353"
click at [841, 414] on textarea "-Safely powered down machine. -Removed tray containing disk s/n: S1G0NYAG108353…" at bounding box center [735, 454] width 334 height 124
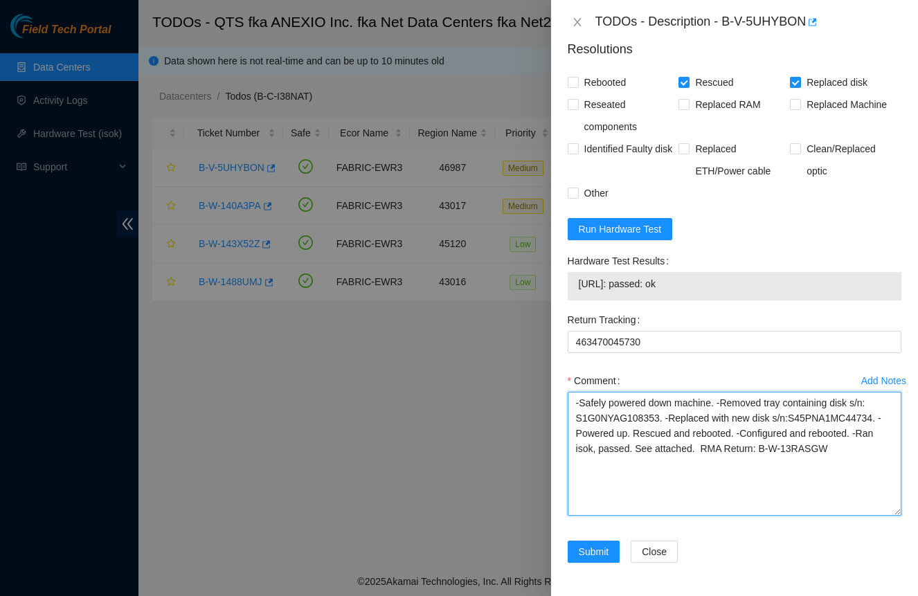
click at [841, 414] on textarea "-Safely powered down machine. -Removed tray containing disk s/n: S1G0NYAG108353…" at bounding box center [735, 454] width 334 height 124
type textarea "-Safely powered down machine. -Removed tray containing disk s/n: S1G0NYAG108353…"
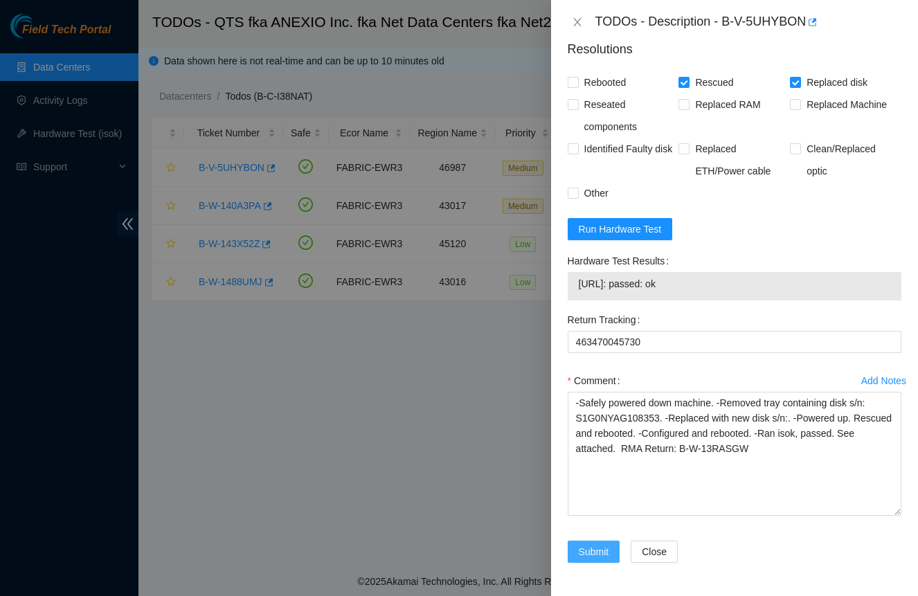
click at [595, 550] on span "Submit" at bounding box center [594, 551] width 30 height 15
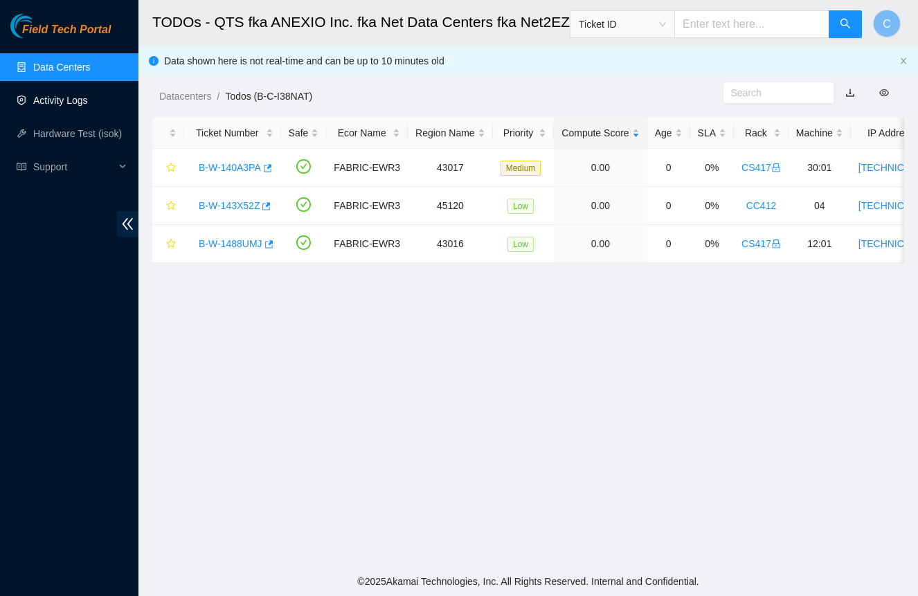
click at [53, 95] on link "Activity Logs" at bounding box center [60, 100] width 55 height 11
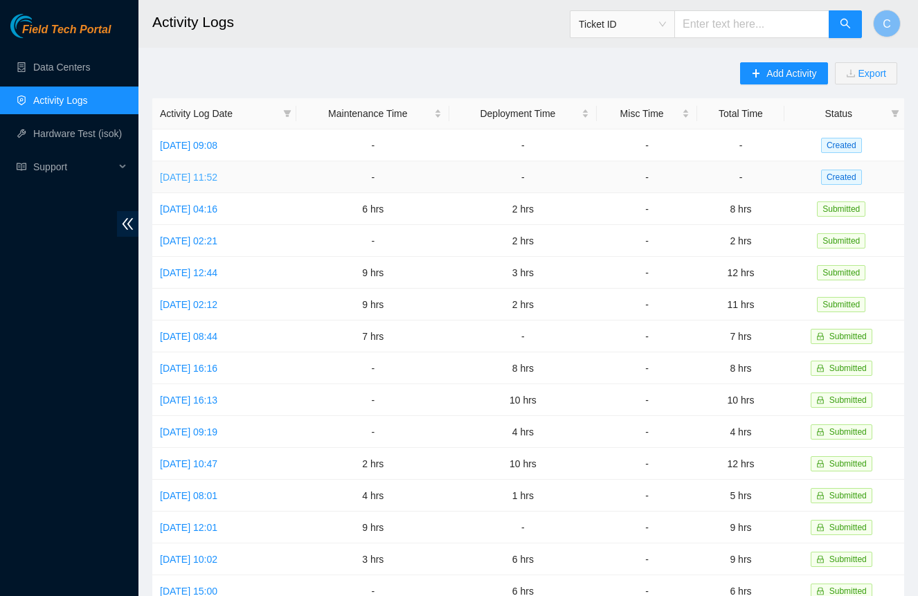
click at [217, 176] on link "[DATE] 11:52" at bounding box center [188, 177] width 57 height 11
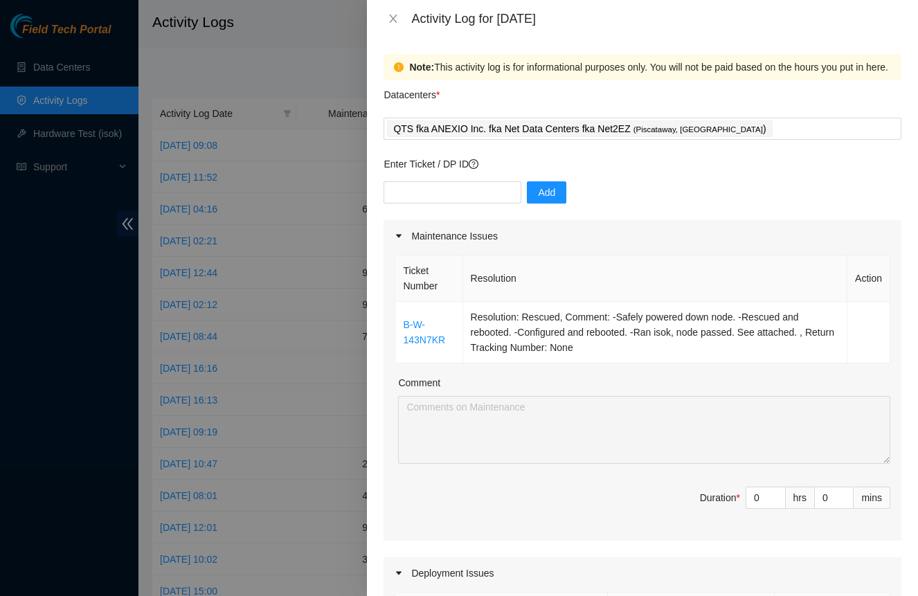
drag, startPoint x: 394, startPoint y: 20, endPoint x: 318, endPoint y: 26, distance: 76.4
click at [393, 20] on icon "close" at bounding box center [393, 18] width 11 height 11
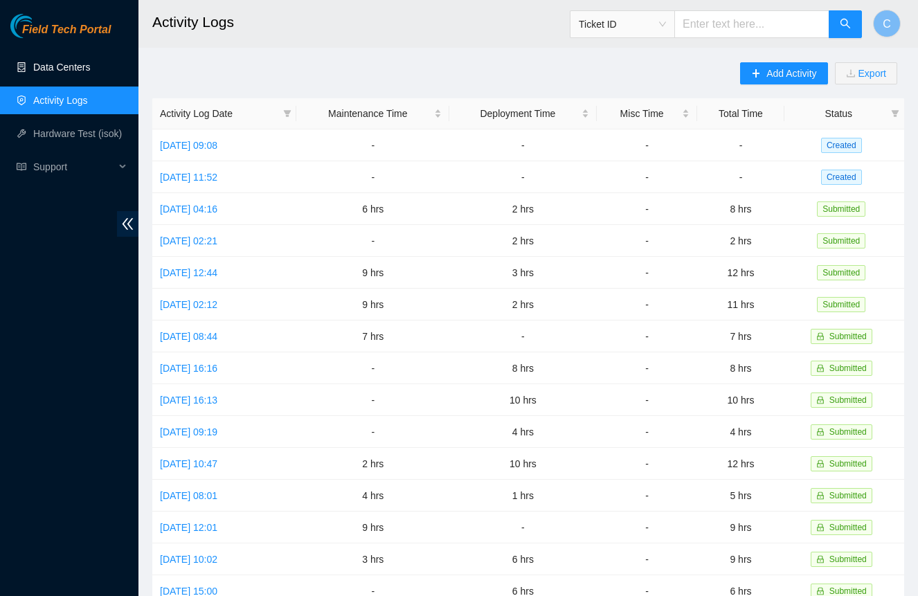
click at [90, 66] on link "Data Centers" at bounding box center [61, 67] width 57 height 11
